Goal: Task Accomplishment & Management: Complete application form

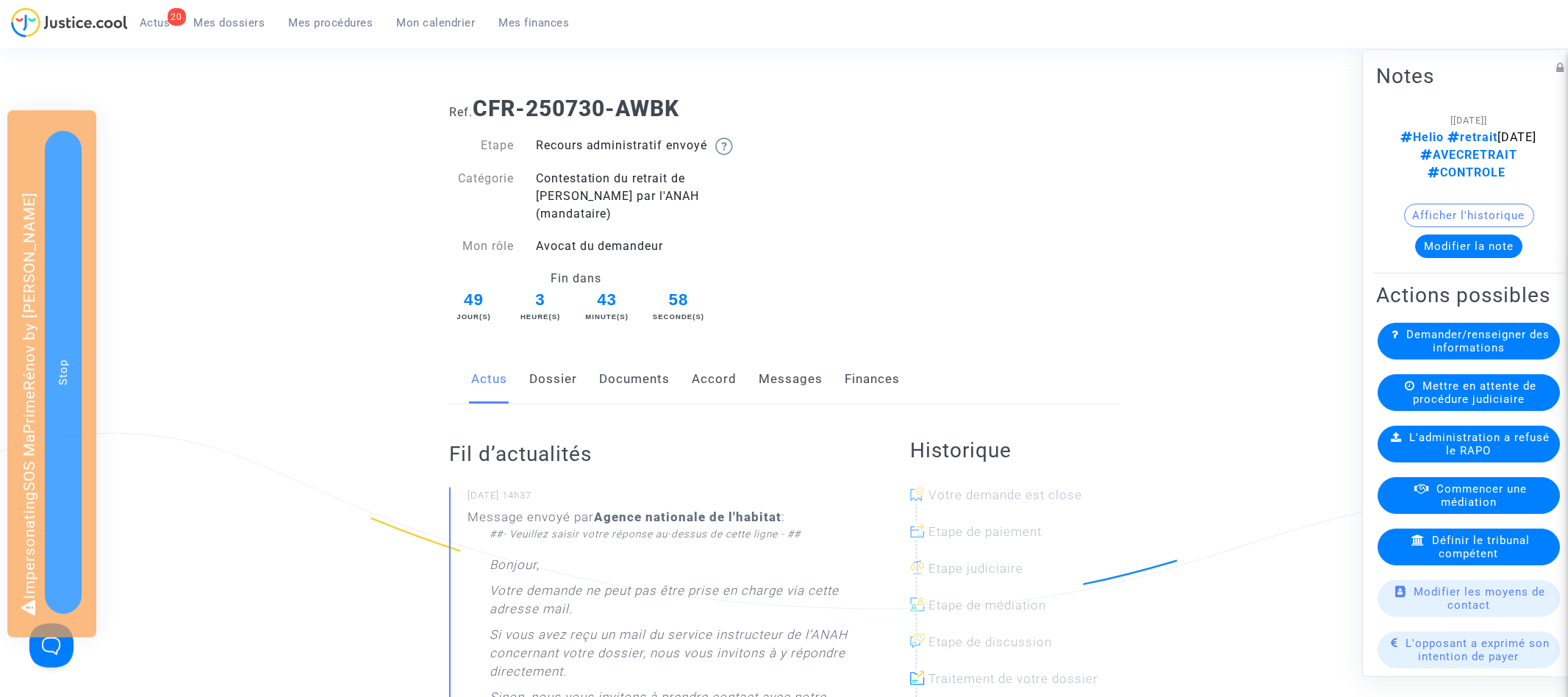
click at [554, 359] on link "Dossier" at bounding box center [553, 380] width 48 height 49
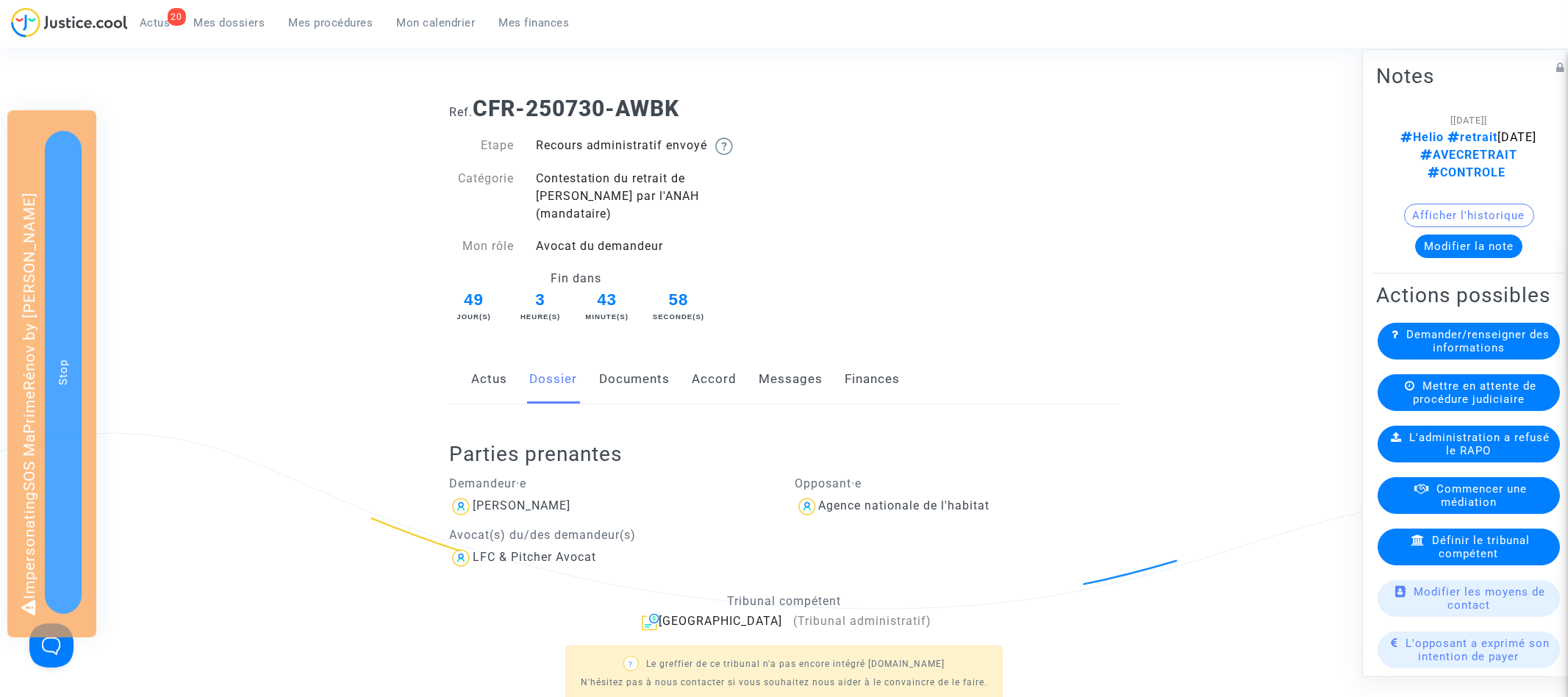
click at [629, 359] on link "Documents" at bounding box center [634, 380] width 70 height 49
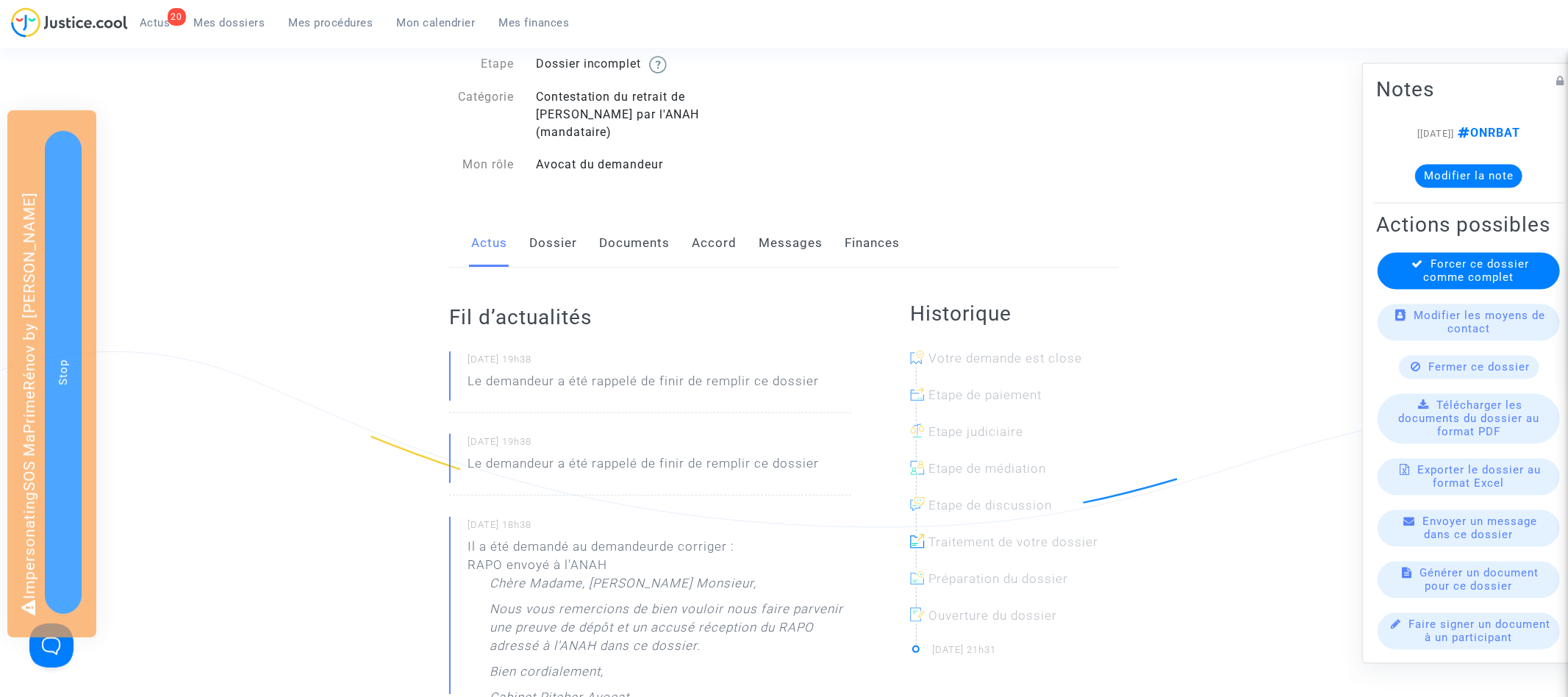
scroll to position [187, 0]
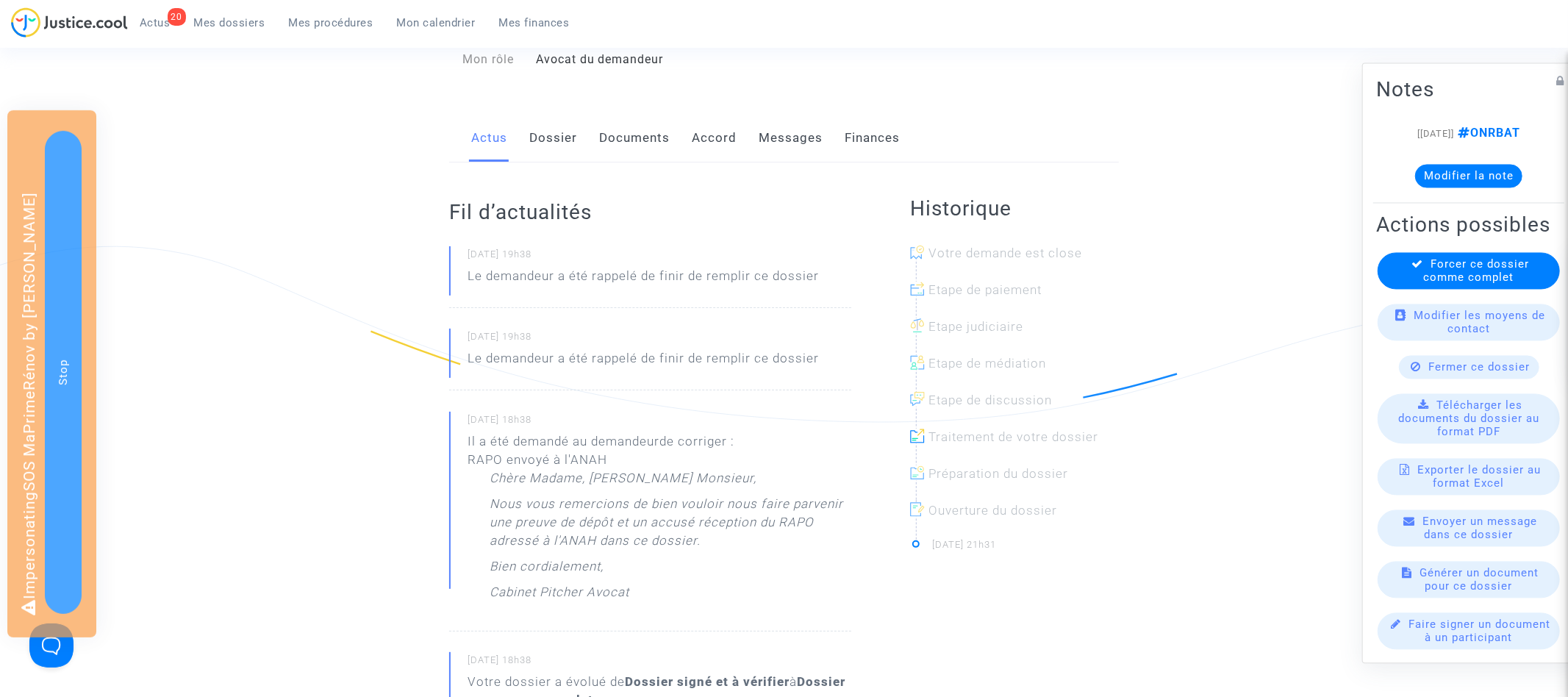
click at [607, 126] on link "Documents" at bounding box center [634, 138] width 70 height 49
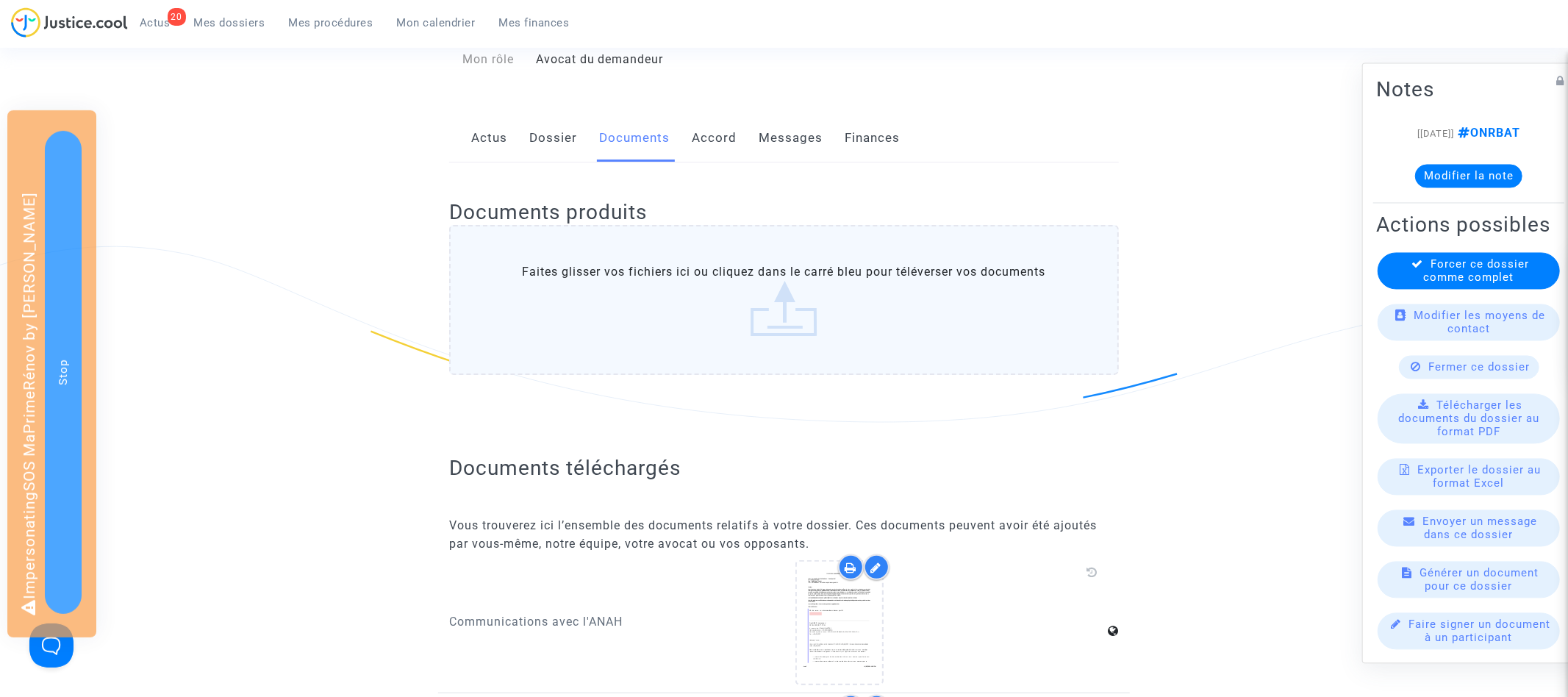
click at [550, 128] on link "Dossier" at bounding box center [553, 138] width 48 height 49
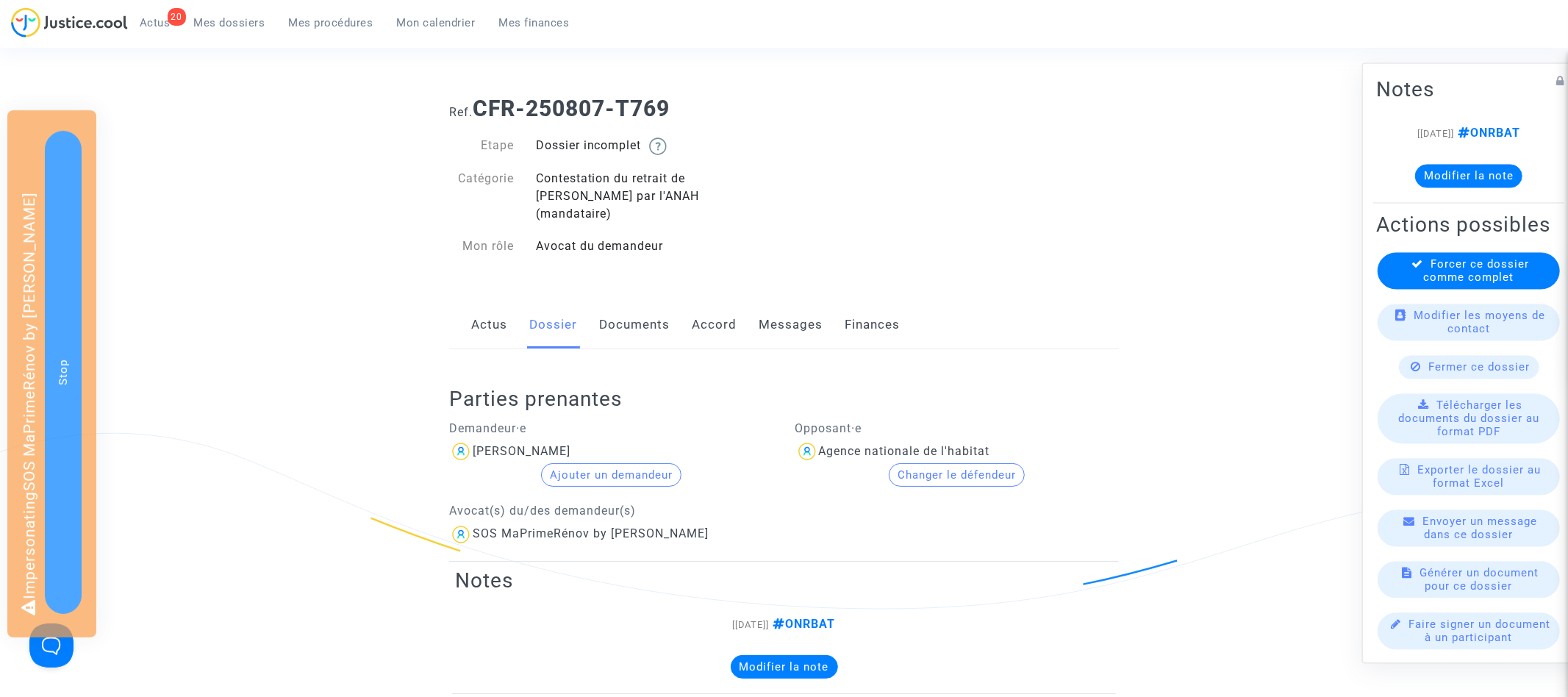
click at [635, 329] on link "Documents" at bounding box center [634, 325] width 70 height 49
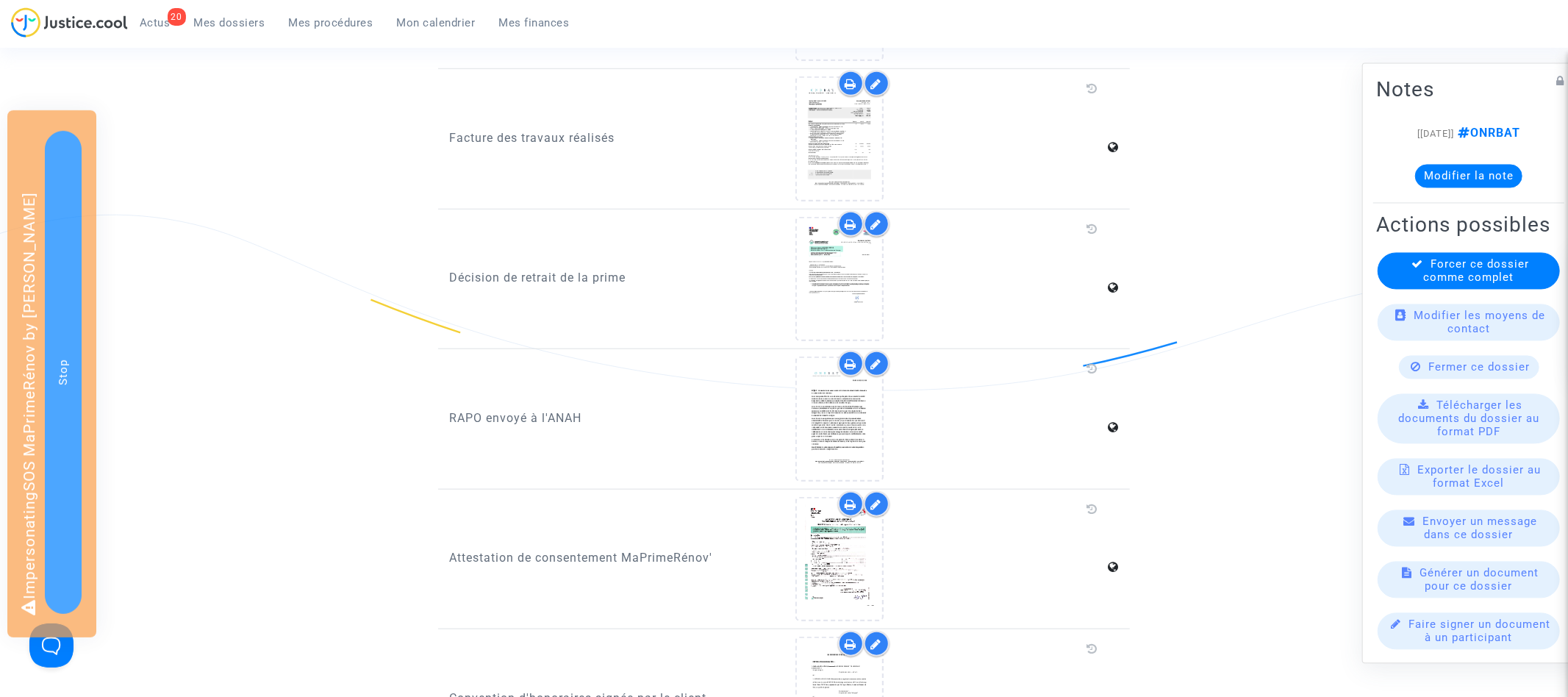
scroll to position [1050, 0]
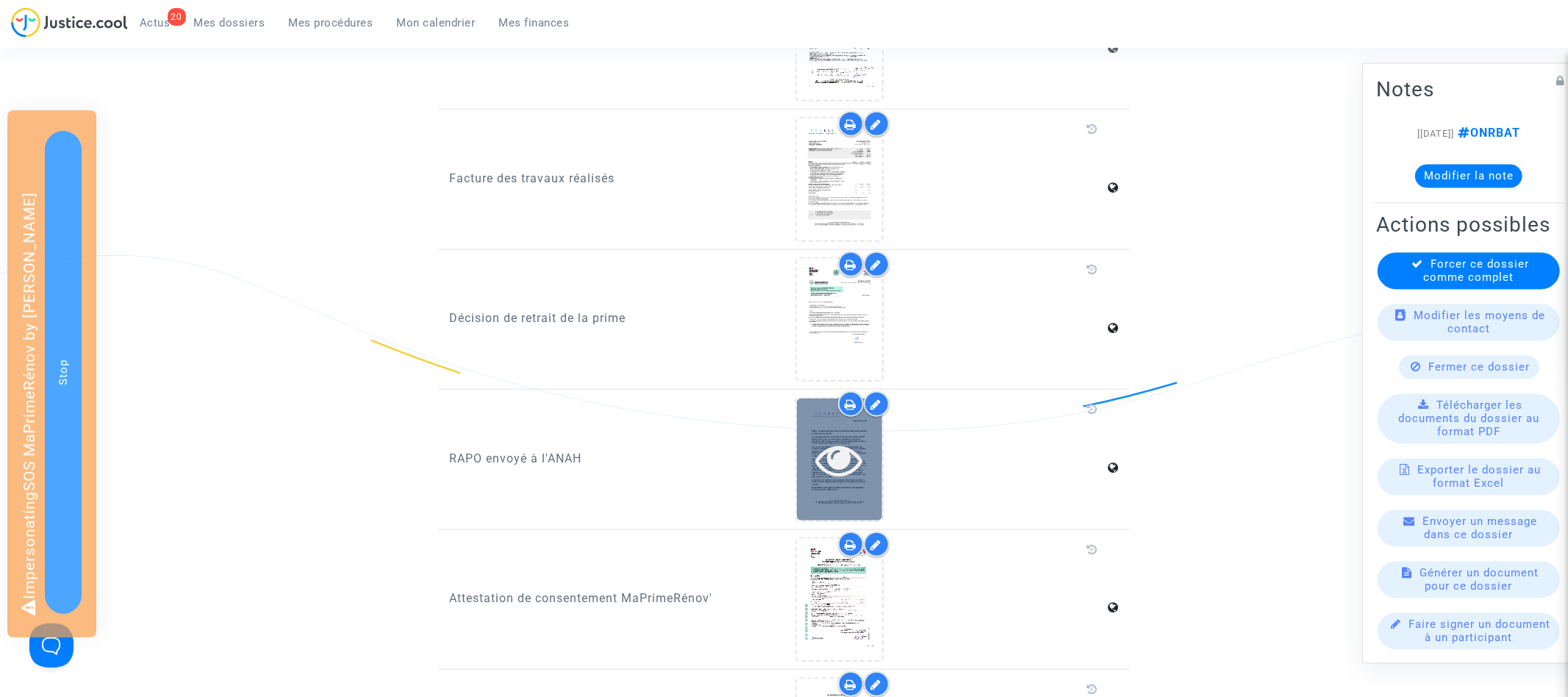
click at [838, 436] on icon at bounding box center [839, 459] width 48 height 47
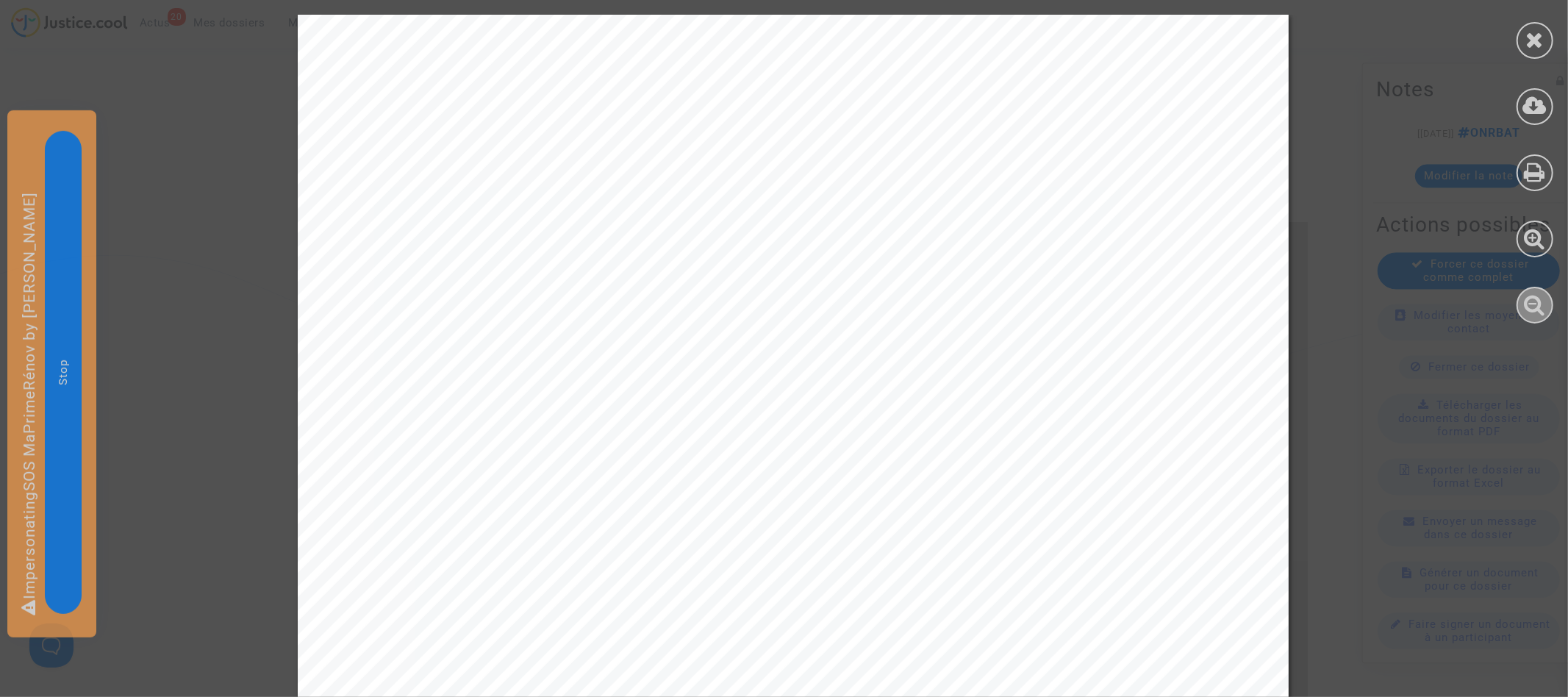
click at [1540, 317] on div at bounding box center [1535, 305] width 37 height 37
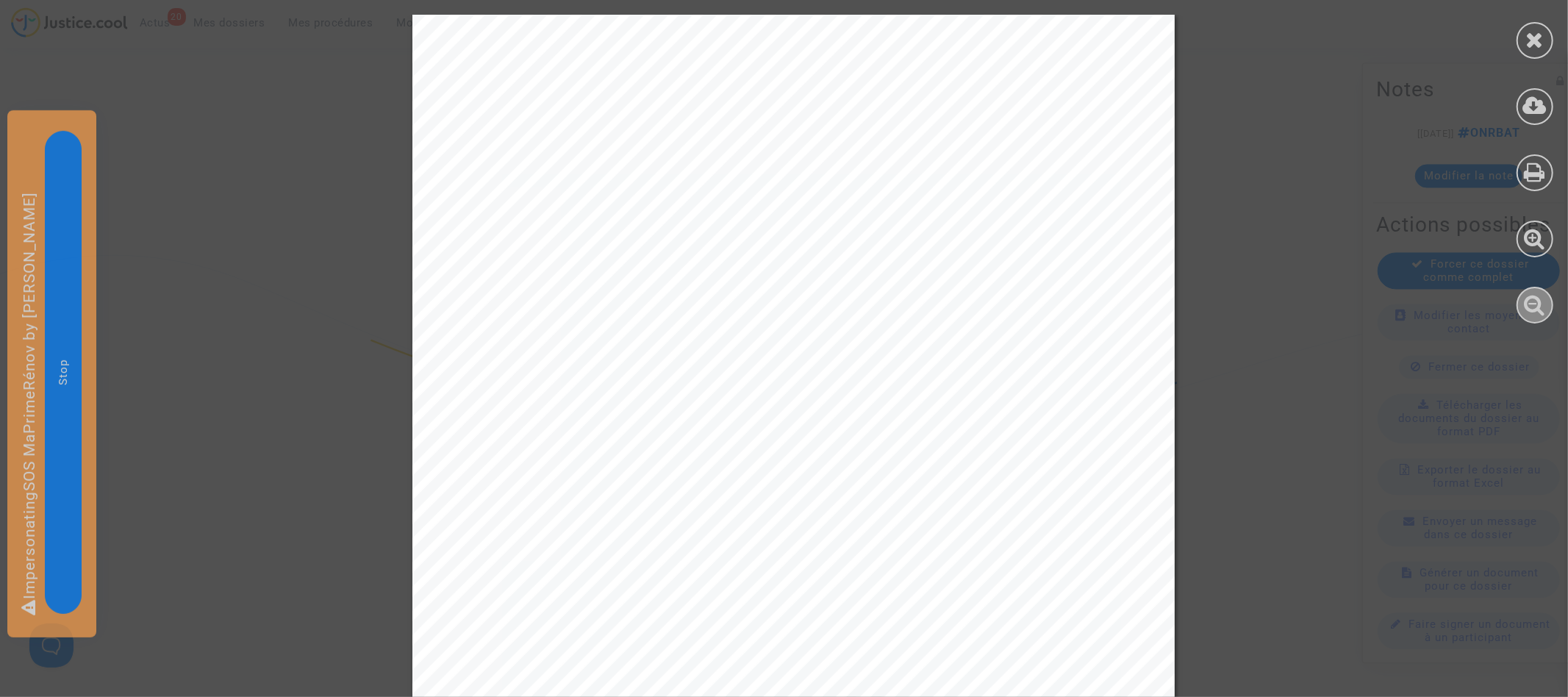
click at [1540, 317] on div at bounding box center [1535, 305] width 37 height 37
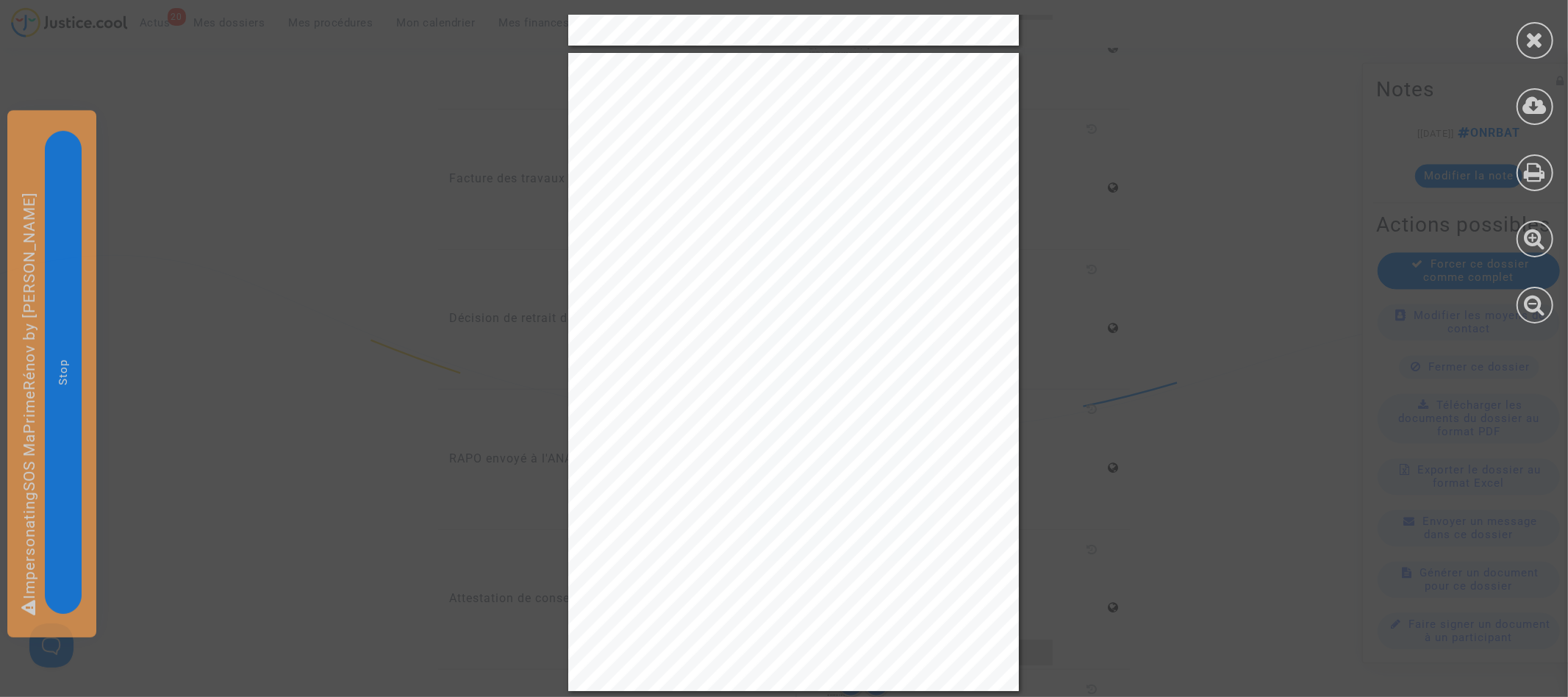
scroll to position [0, 0]
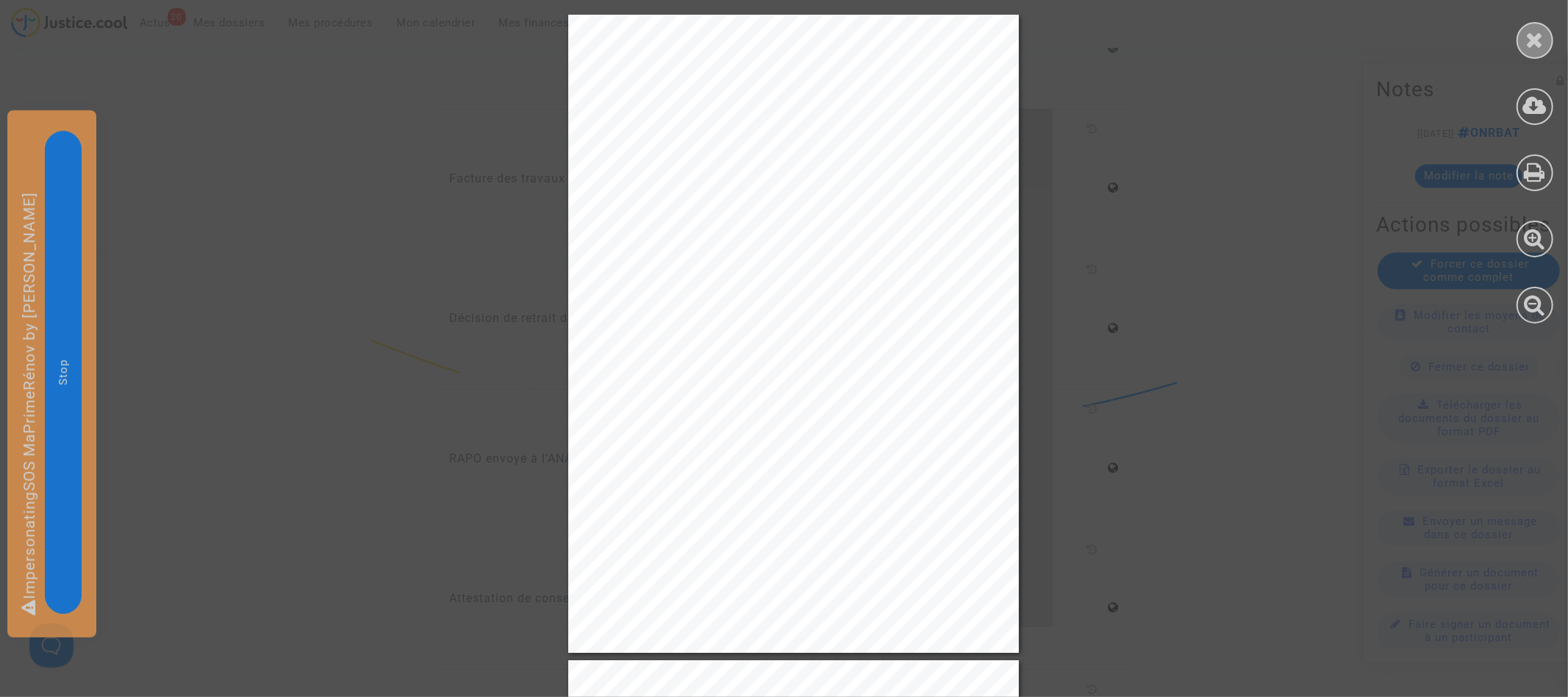
click at [1547, 38] on div at bounding box center [1535, 40] width 37 height 37
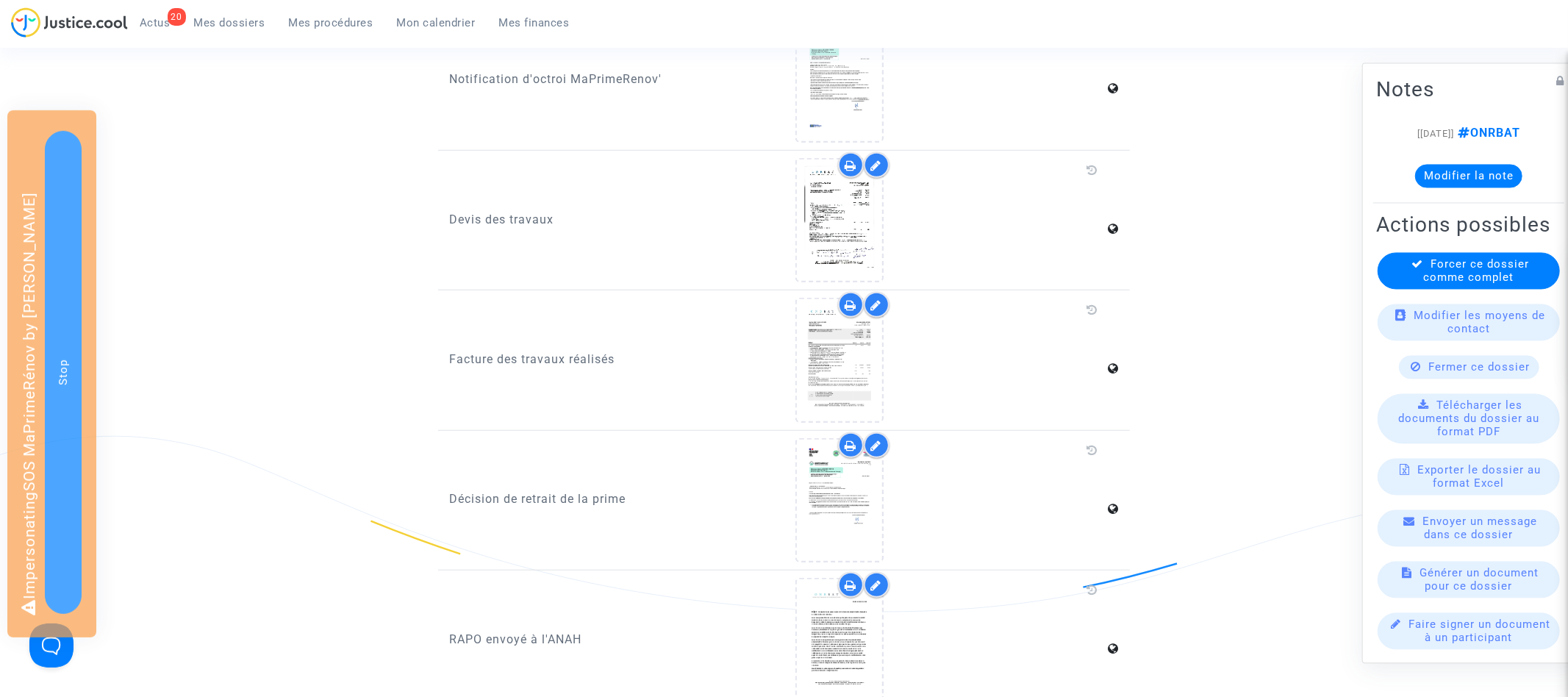
scroll to position [1102, 0]
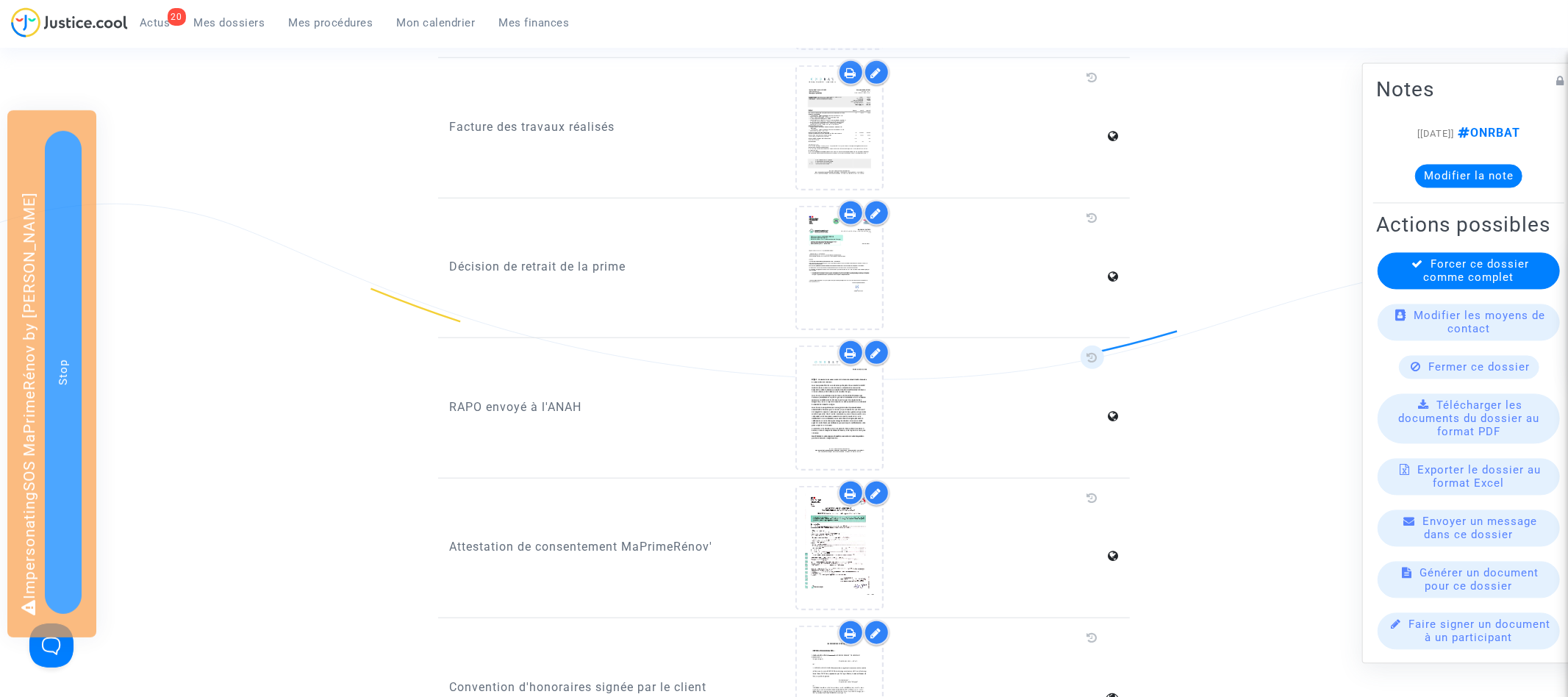
click at [1096, 352] on icon at bounding box center [1093, 358] width 11 height 12
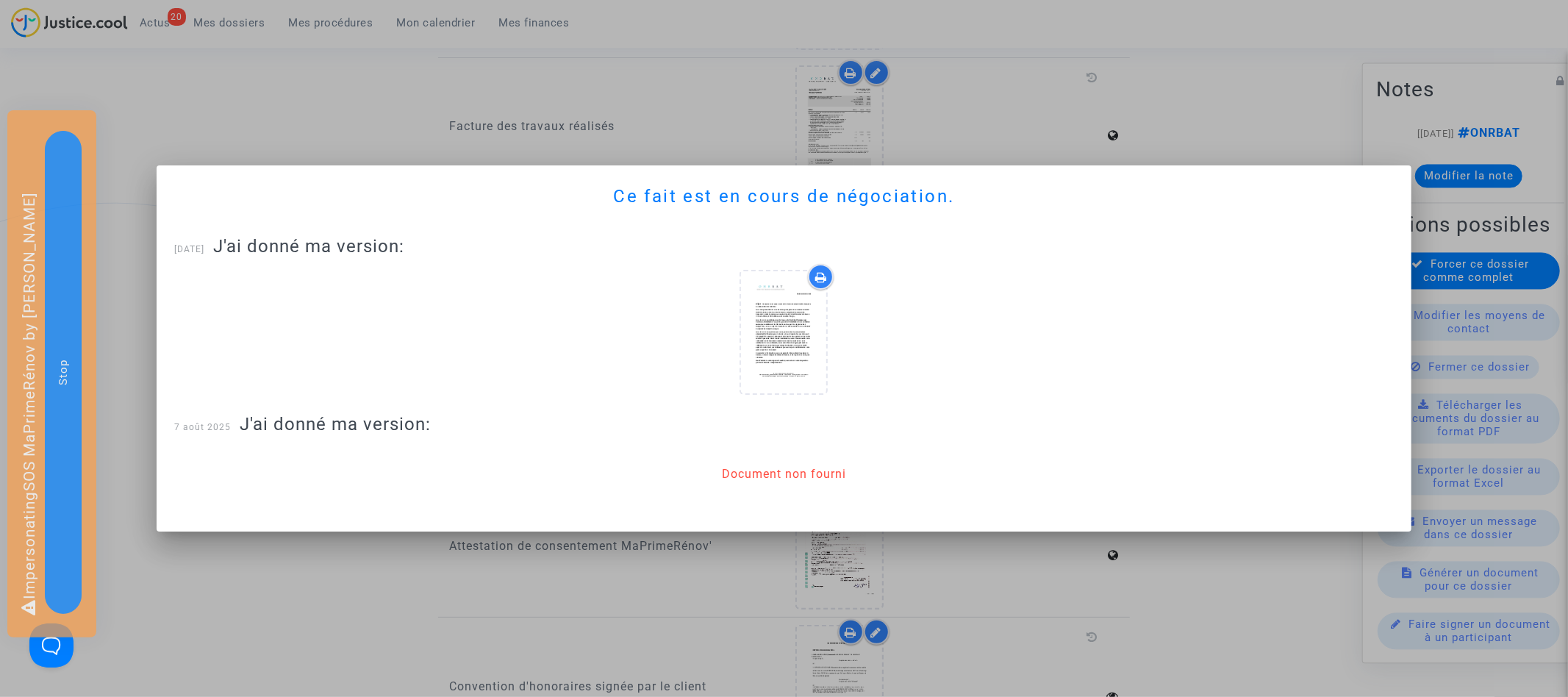
scroll to position [0, 0]
click at [1249, 98] on div at bounding box center [784, 348] width 1568 height 697
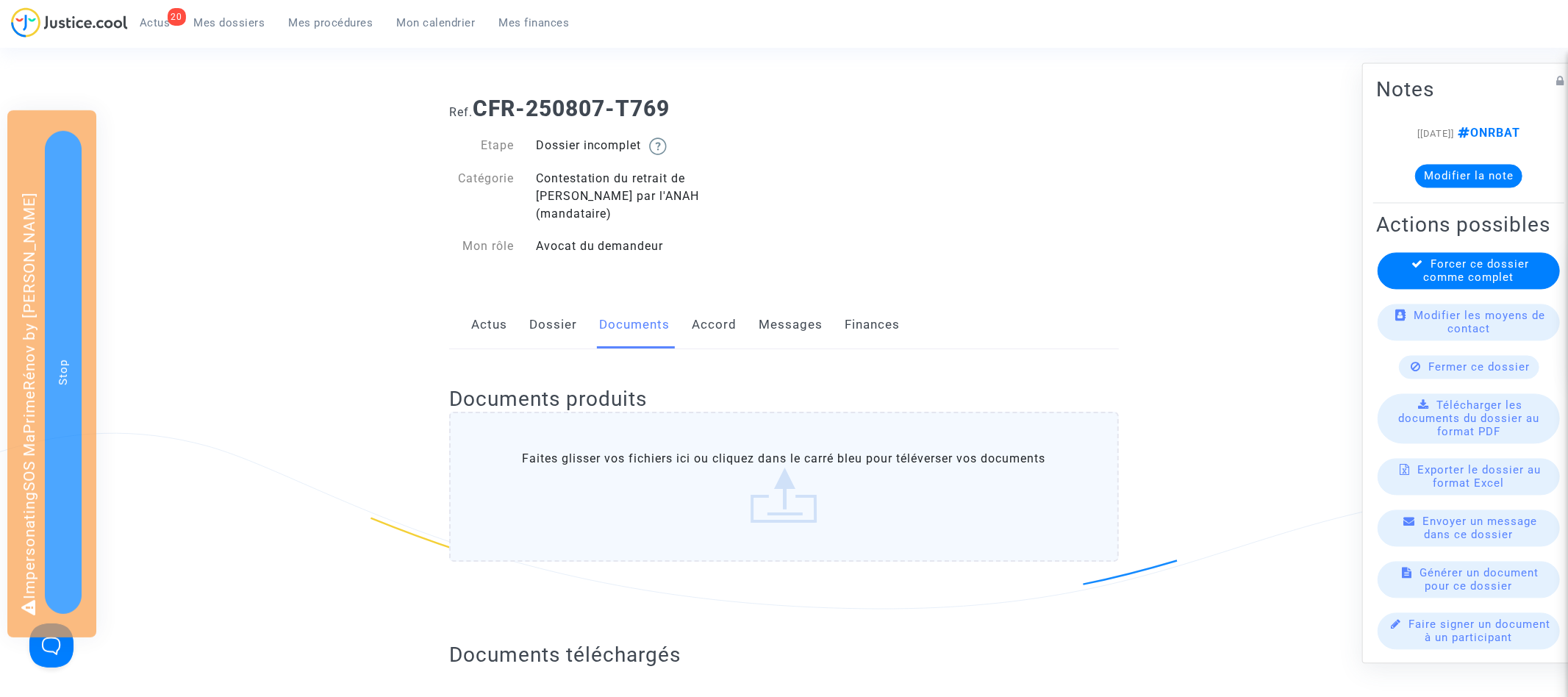
click at [496, 310] on link "Actus" at bounding box center [489, 325] width 36 height 49
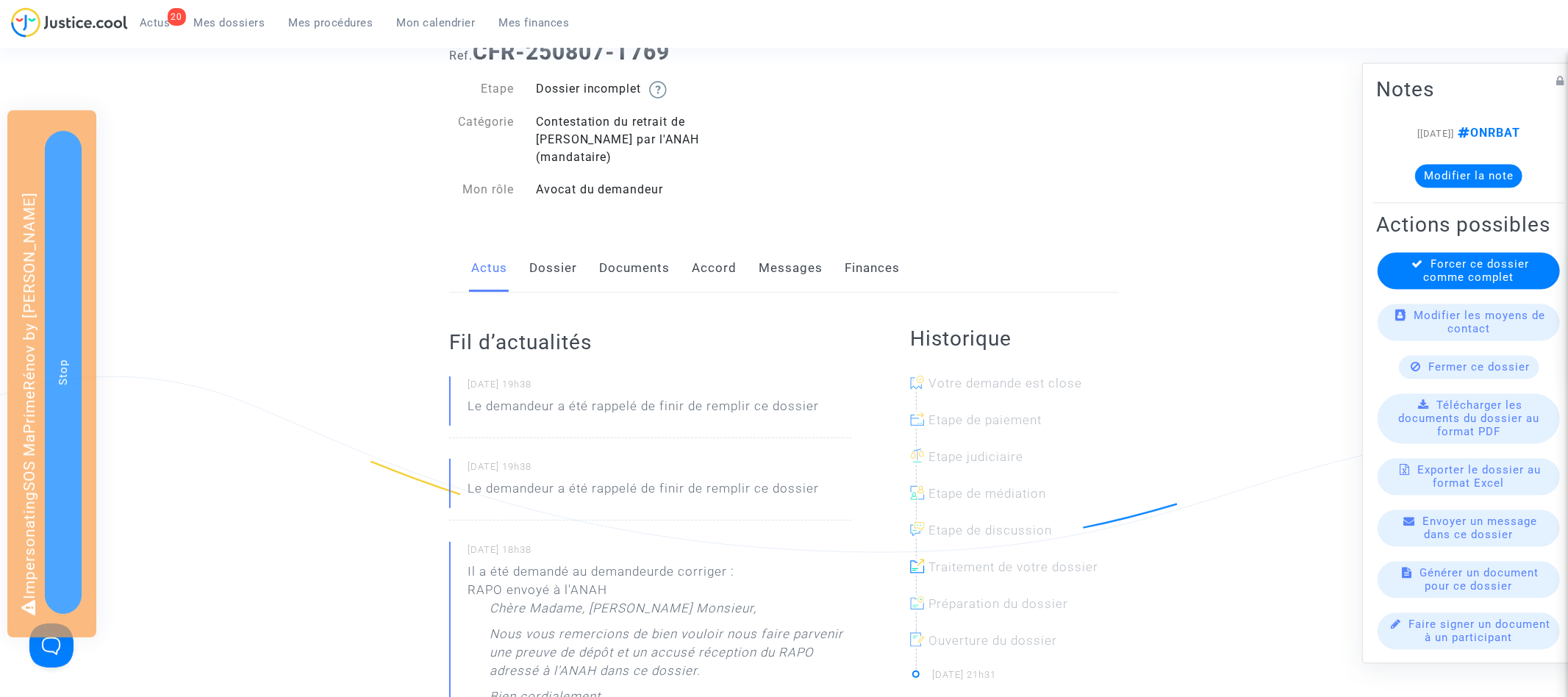
scroll to position [105, 0]
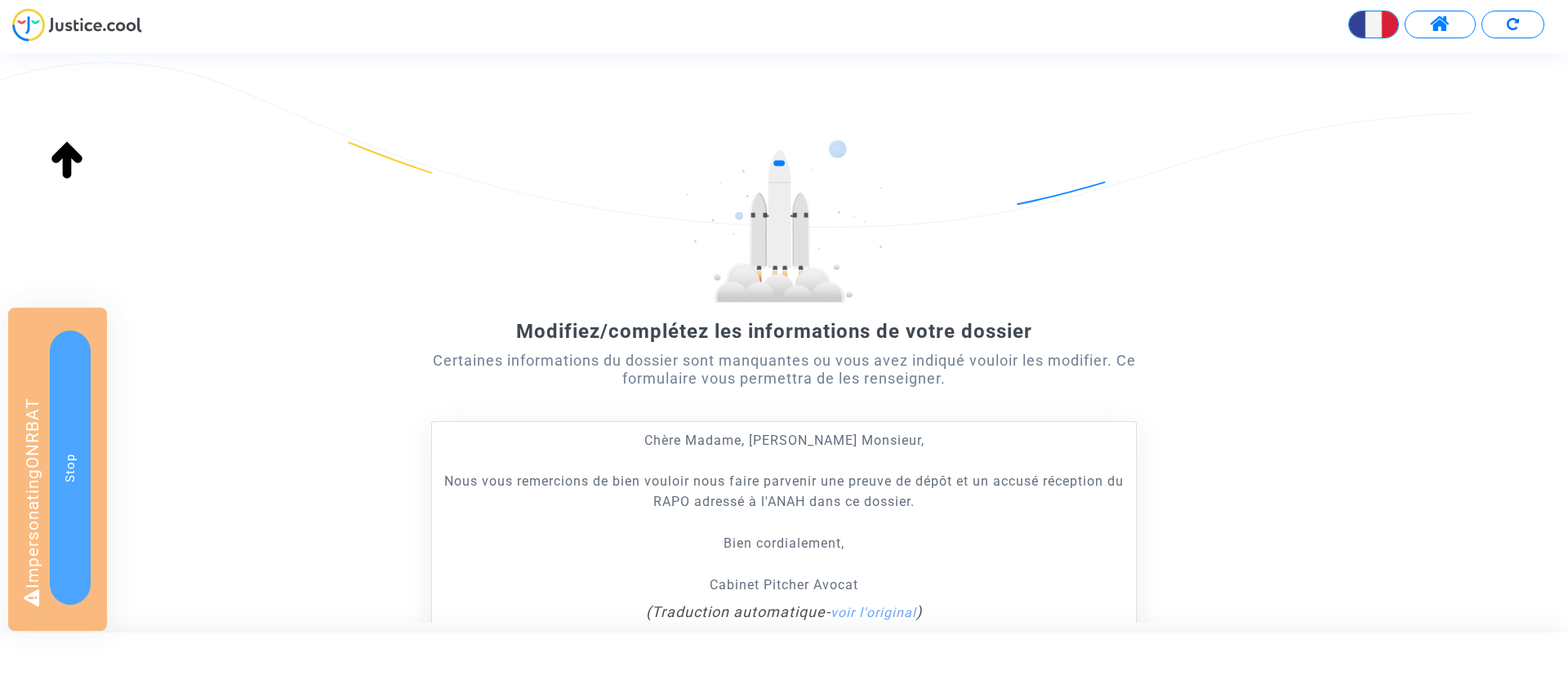
scroll to position [196, 0]
